Goal: Transaction & Acquisition: Purchase product/service

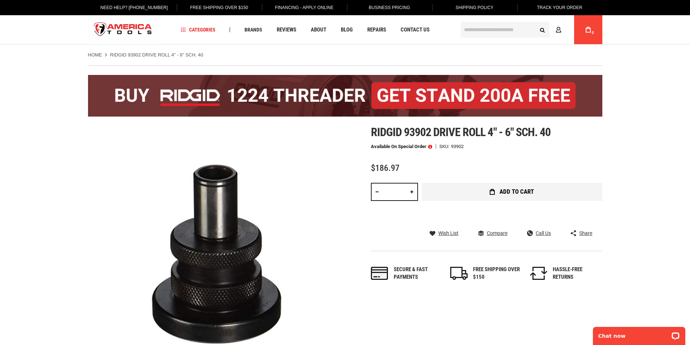
click at [513, 191] on span "Add to Cart" at bounding box center [516, 192] width 34 height 6
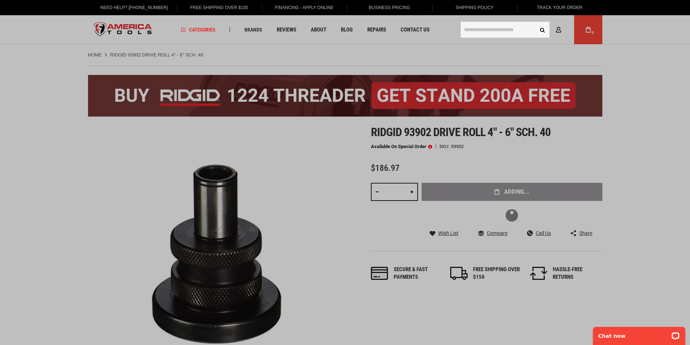
click at [477, 31] on input "text" at bounding box center [505, 30] width 89 height 16
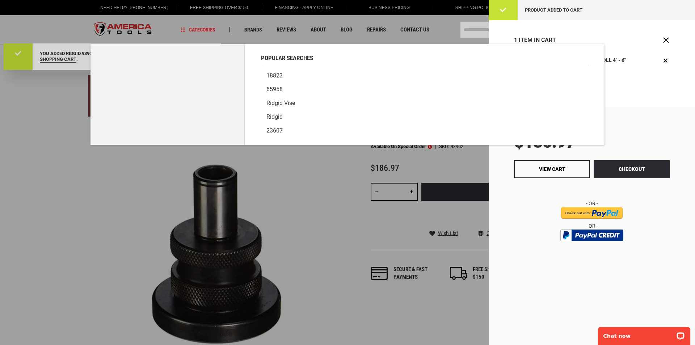
click at [439, 26] on div at bounding box center [347, 172] width 695 height 345
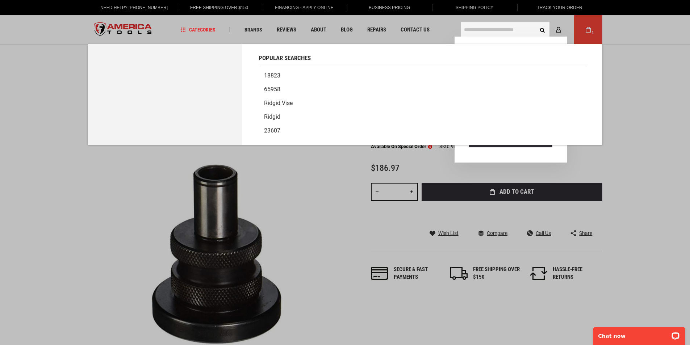
click at [512, 31] on input "text" at bounding box center [505, 30] width 89 height 16
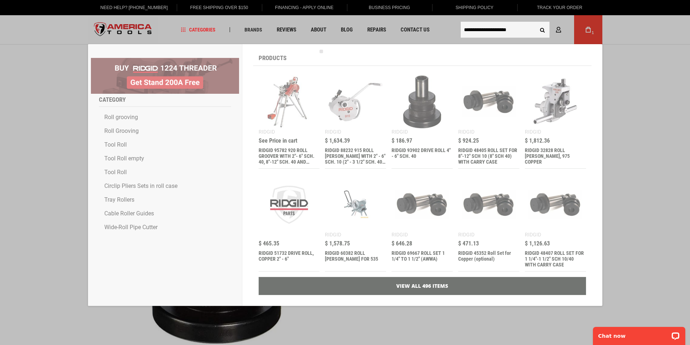
type input "**********"
click at [535, 23] on button "Search" at bounding box center [542, 30] width 14 height 14
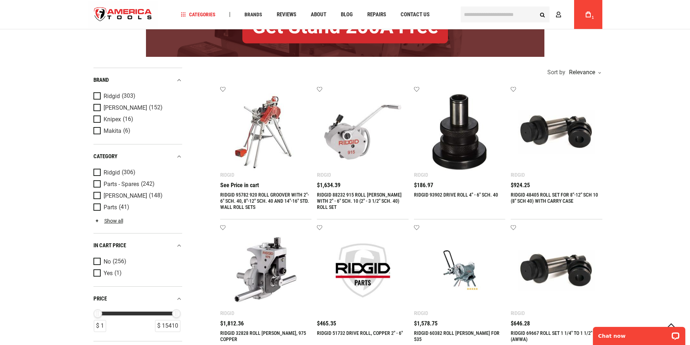
scroll to position [104, 0]
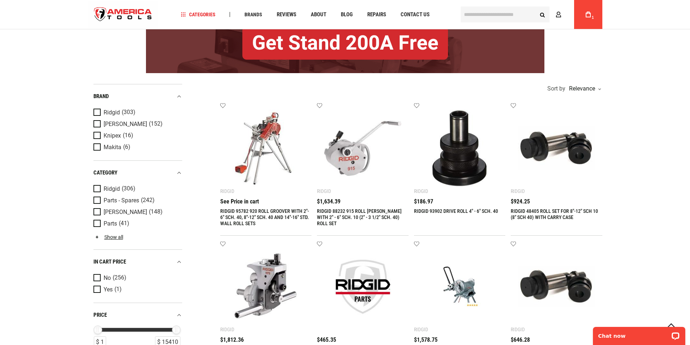
click at [445, 211] on link "RIDGID 93902 DRIVE ROLL 4" - 6" SCH. 40" at bounding box center [456, 211] width 84 height 6
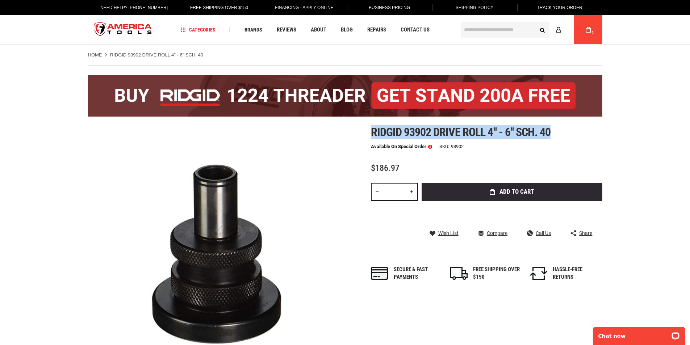
drag, startPoint x: 370, startPoint y: 127, endPoint x: 551, endPoint y: 131, distance: 181.1
click at [551, 131] on div "Skip to the end of the images gallery Skip to the beginning of the images galle…" at bounding box center [345, 254] width 514 height 257
copy span "Ridgid 93902 drive roll 4" - 6" sch. 40"
